Goal: Check status: Check status

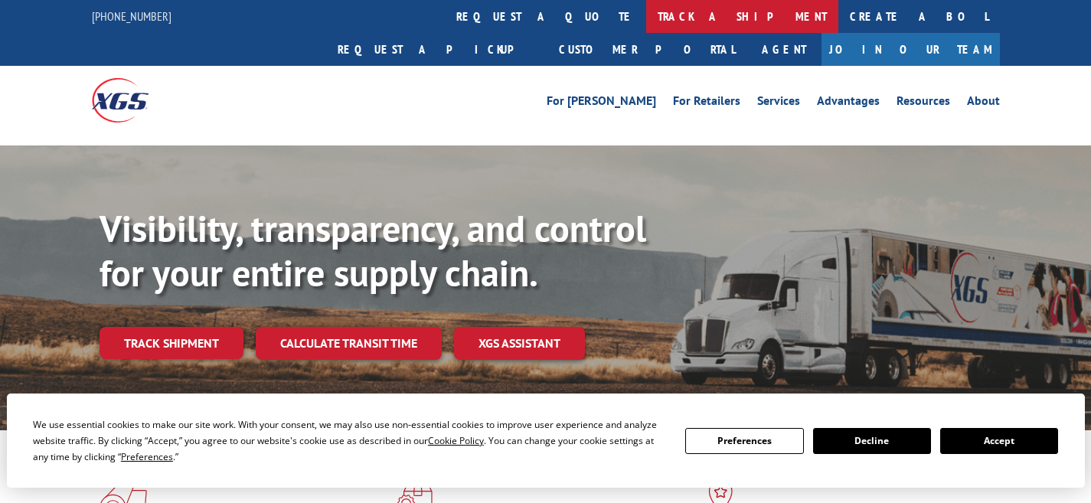
click at [646, 9] on link "track a shipment" at bounding box center [742, 16] width 192 height 33
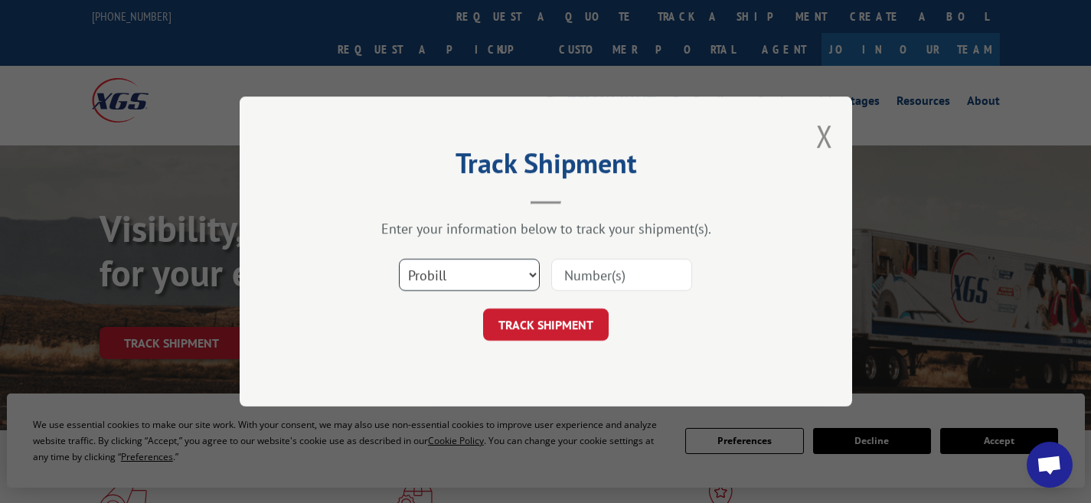
click at [495, 278] on select "Select category... Probill BOL PO" at bounding box center [469, 275] width 141 height 32
select select "bol"
click at [399, 259] on select "Select category... Probill BOL PO" at bounding box center [469, 275] width 141 height 32
click at [608, 274] on input at bounding box center [621, 275] width 141 height 32
type input "0910994"
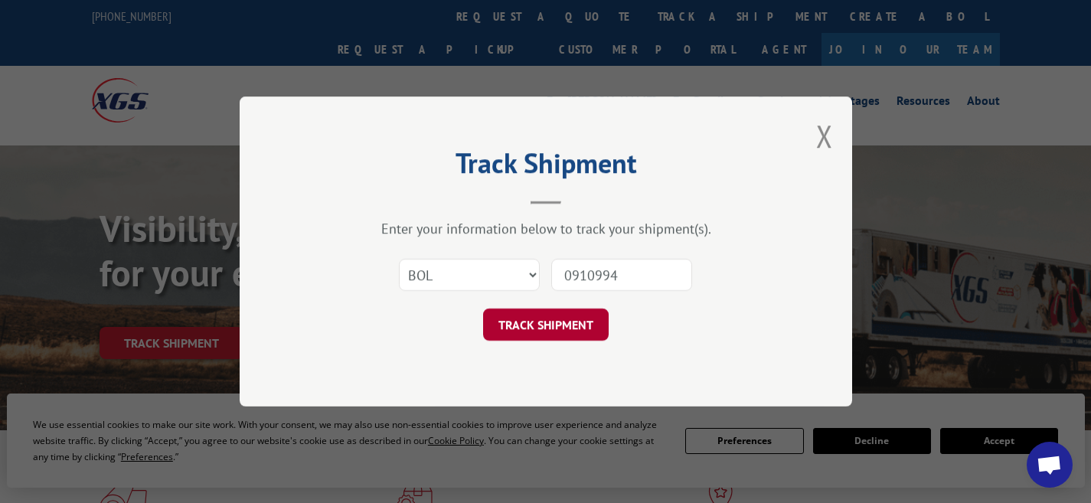
click at [534, 328] on button "TRACK SHIPMENT" at bounding box center [546, 324] width 126 height 32
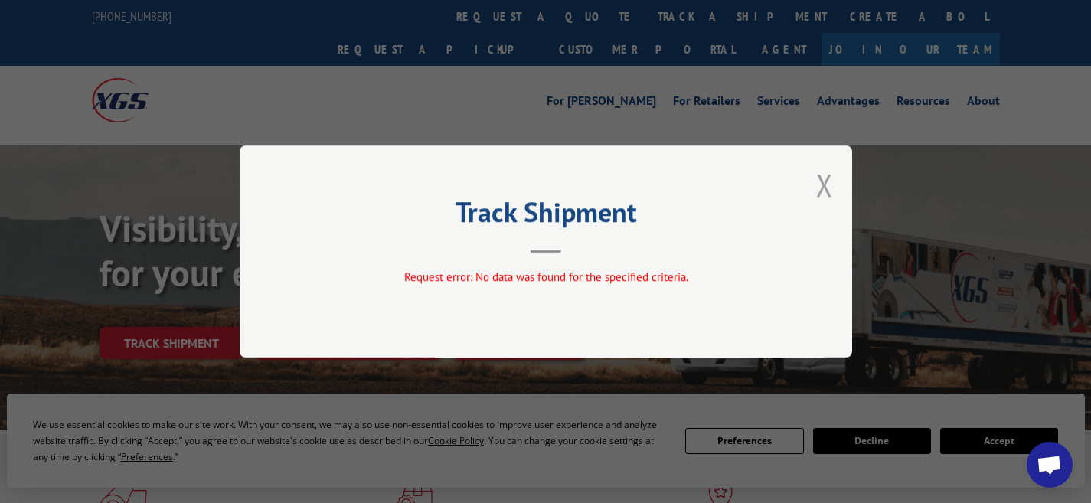
click at [823, 187] on button "Close modal" at bounding box center [824, 185] width 17 height 41
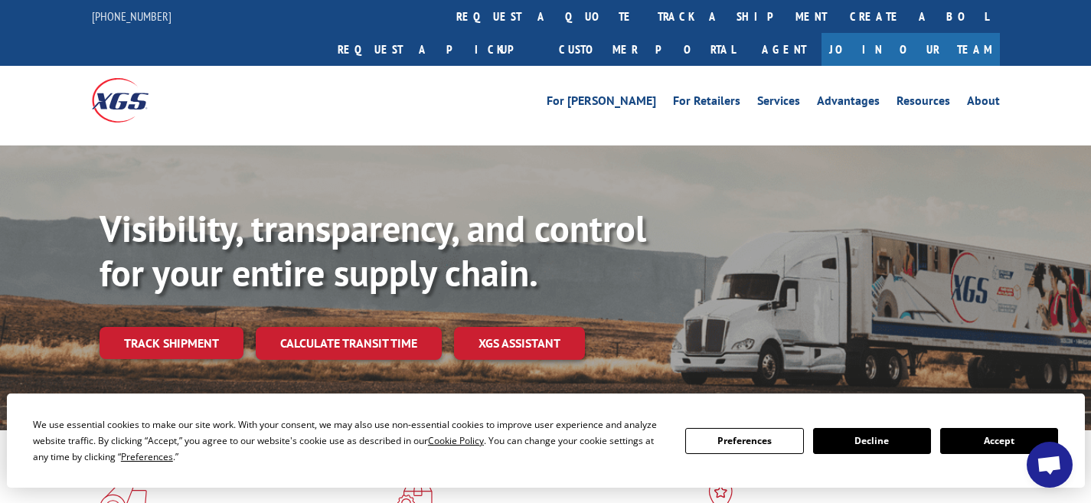
click at [658, 315] on div "Visibility, transparency, and control for your entire supply chain. Track shipm…" at bounding box center [594, 314] width 991 height 214
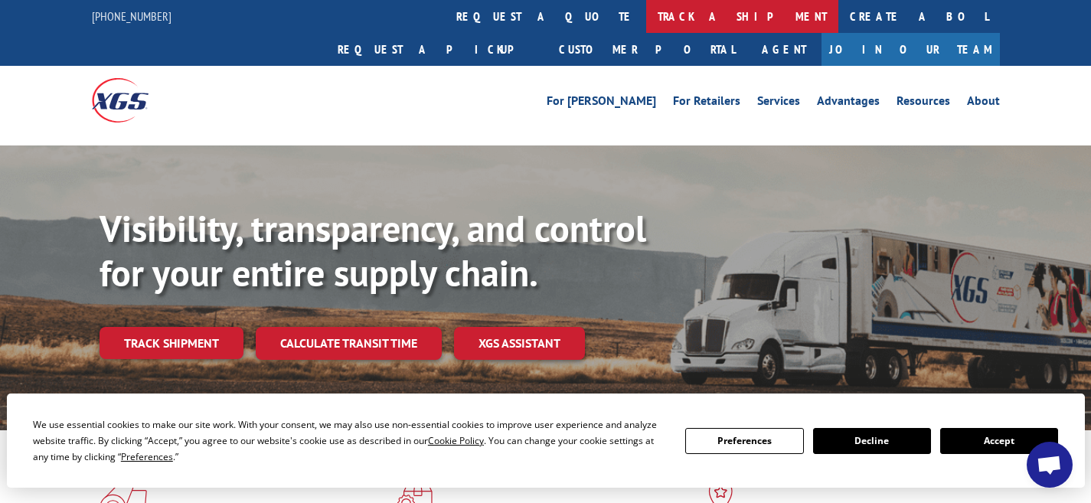
click at [646, 18] on link "track a shipment" at bounding box center [742, 16] width 192 height 33
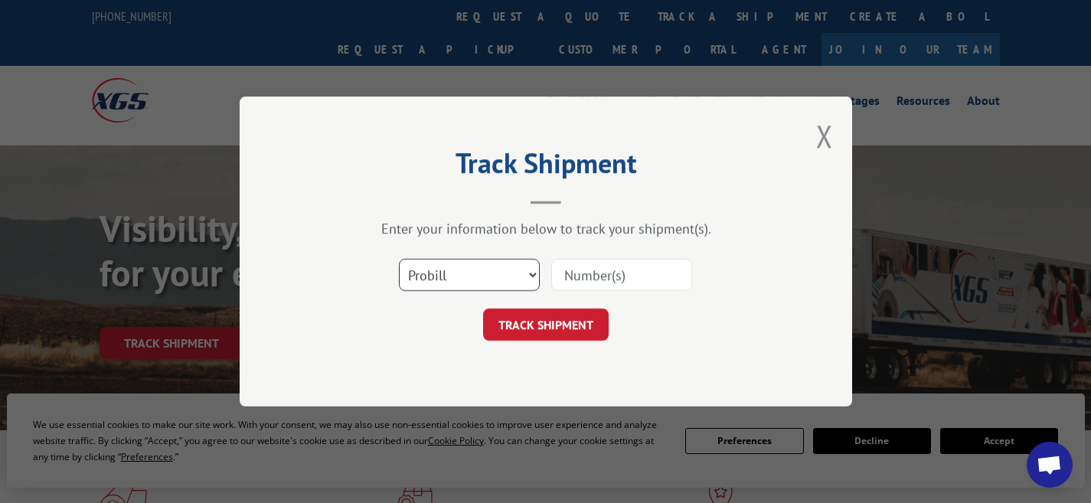
click at [494, 283] on select "Select category... Probill BOL PO" at bounding box center [469, 275] width 141 height 32
select select "bol"
click at [399, 259] on select "Select category... Probill BOL PO" at bounding box center [469, 275] width 141 height 32
click at [650, 276] on input at bounding box center [621, 275] width 141 height 32
type input "0910994"
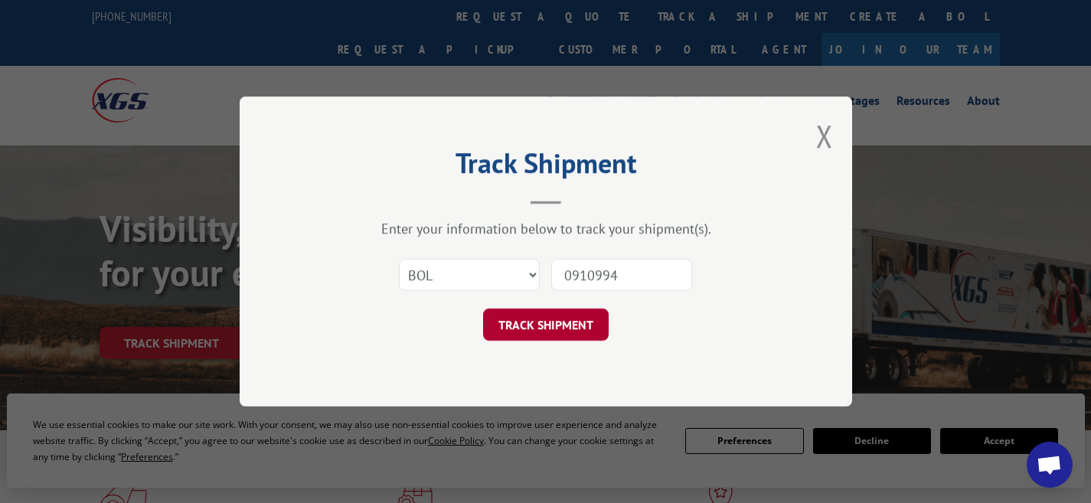
click at [575, 315] on button "TRACK SHIPMENT" at bounding box center [546, 324] width 126 height 32
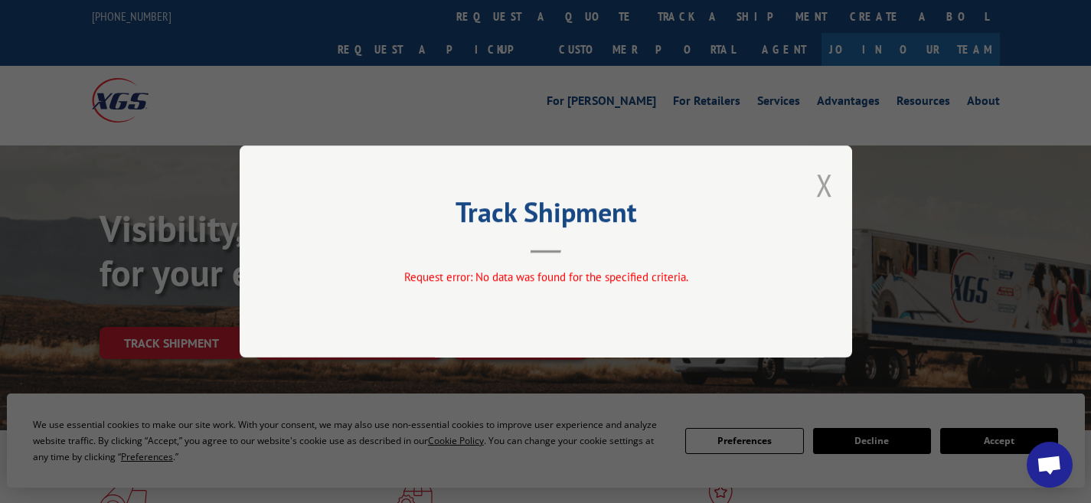
click at [823, 183] on button "Close modal" at bounding box center [824, 185] width 17 height 41
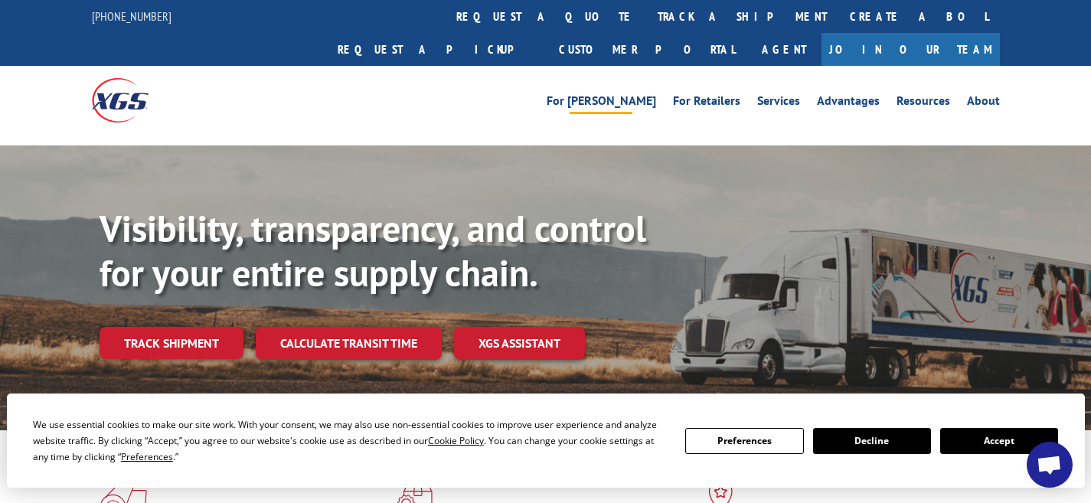
click at [628, 95] on link "For [PERSON_NAME]" at bounding box center [600, 103] width 109 height 17
